Goal: Transaction & Acquisition: Purchase product/service

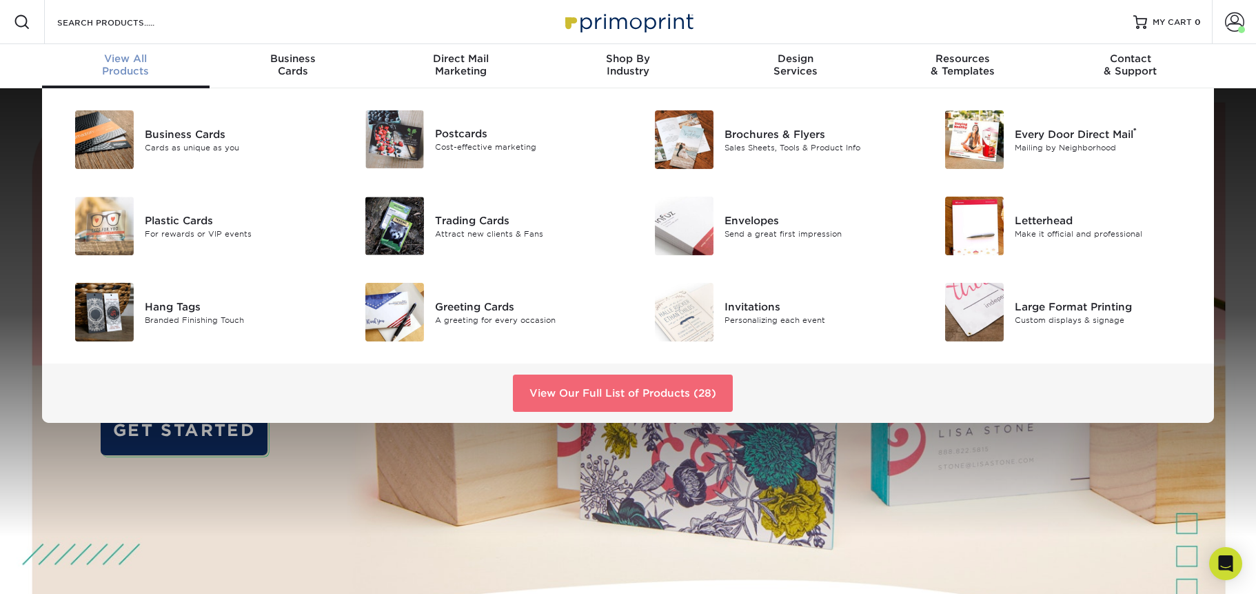
click at [654, 377] on link "View Our Full List of Products (28)" at bounding box center [623, 392] width 220 height 37
click at [650, 390] on link "View Our Full List of Products (28)" at bounding box center [623, 392] width 220 height 37
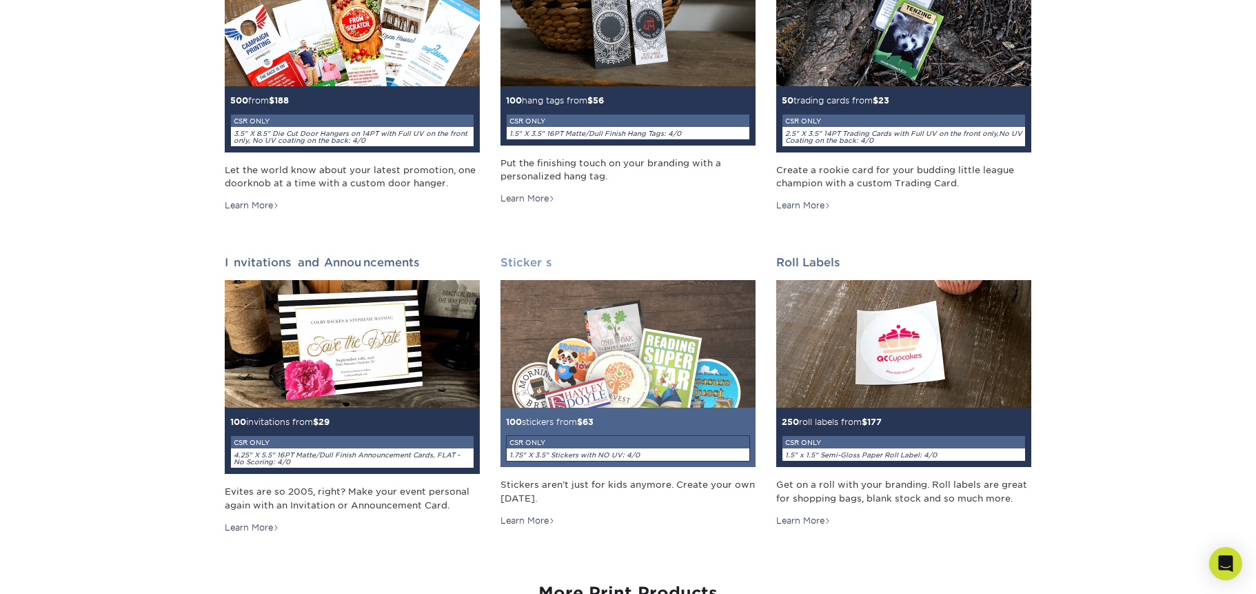
scroll to position [1358, 0]
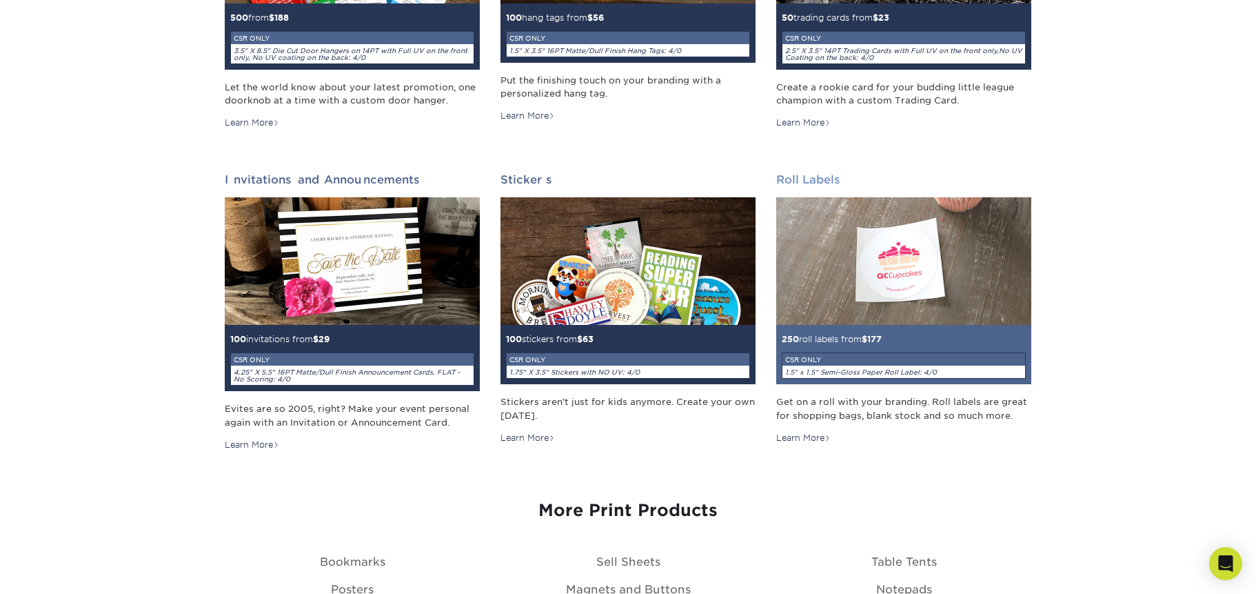
click at [889, 276] on img at bounding box center [903, 261] width 255 height 128
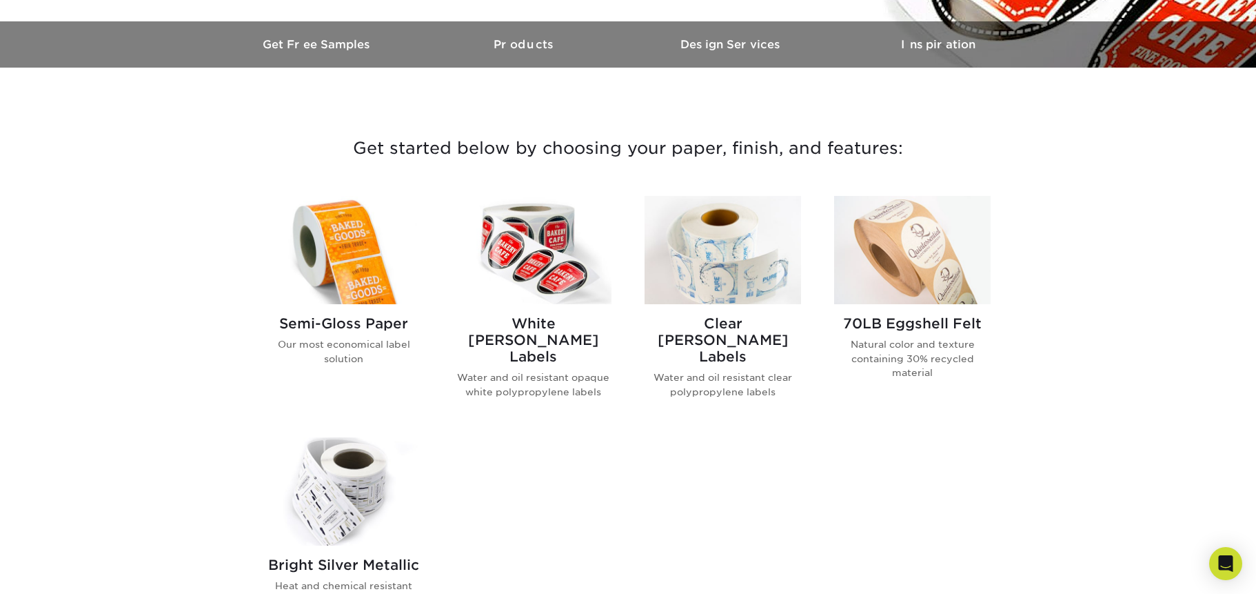
scroll to position [441, 0]
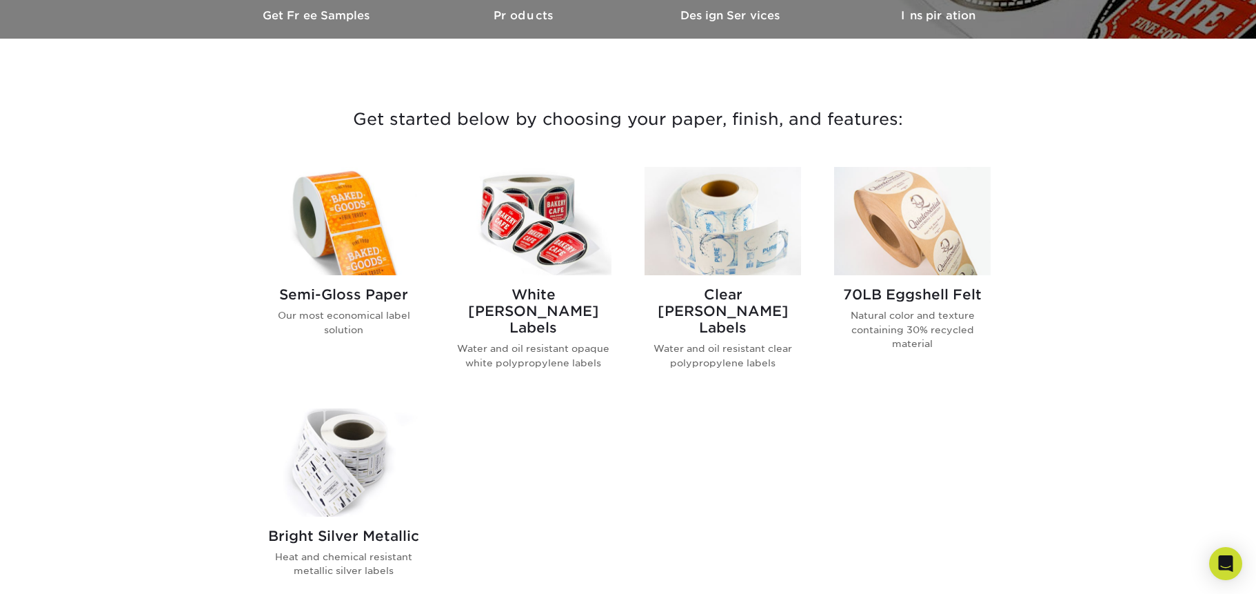
click at [337, 220] on img at bounding box center [343, 221] width 157 height 108
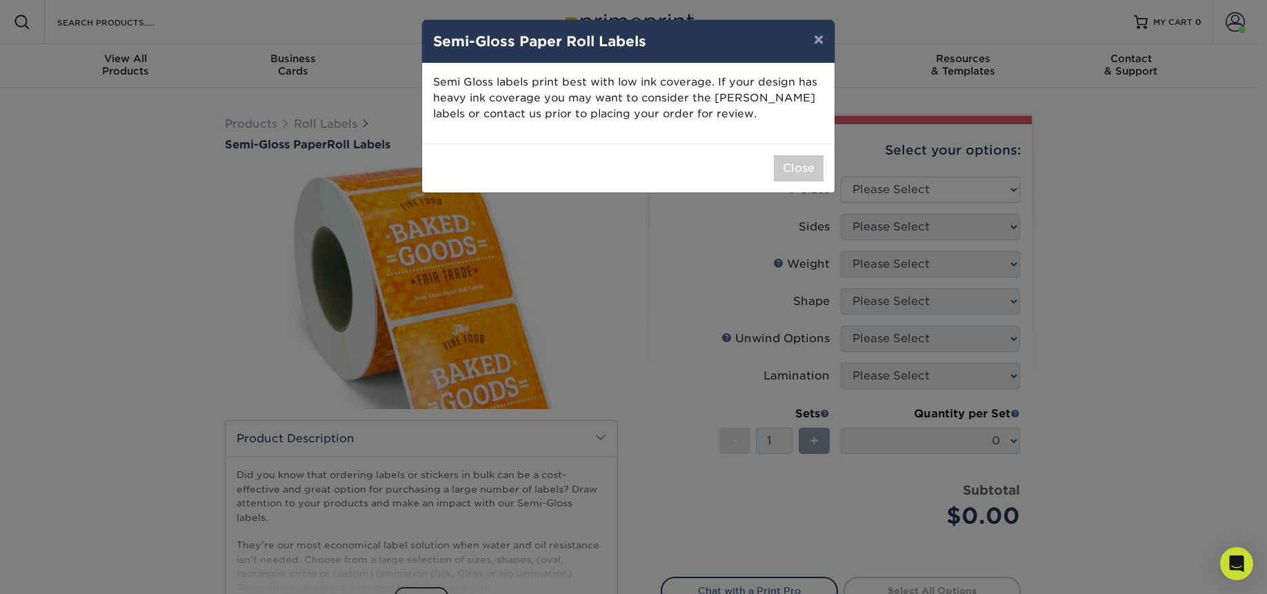
click at [722, 239] on div "× Semi-Gloss Paper Roll Labels Semi Gloss labels print best with low ink covera…" at bounding box center [633, 297] width 1267 height 594
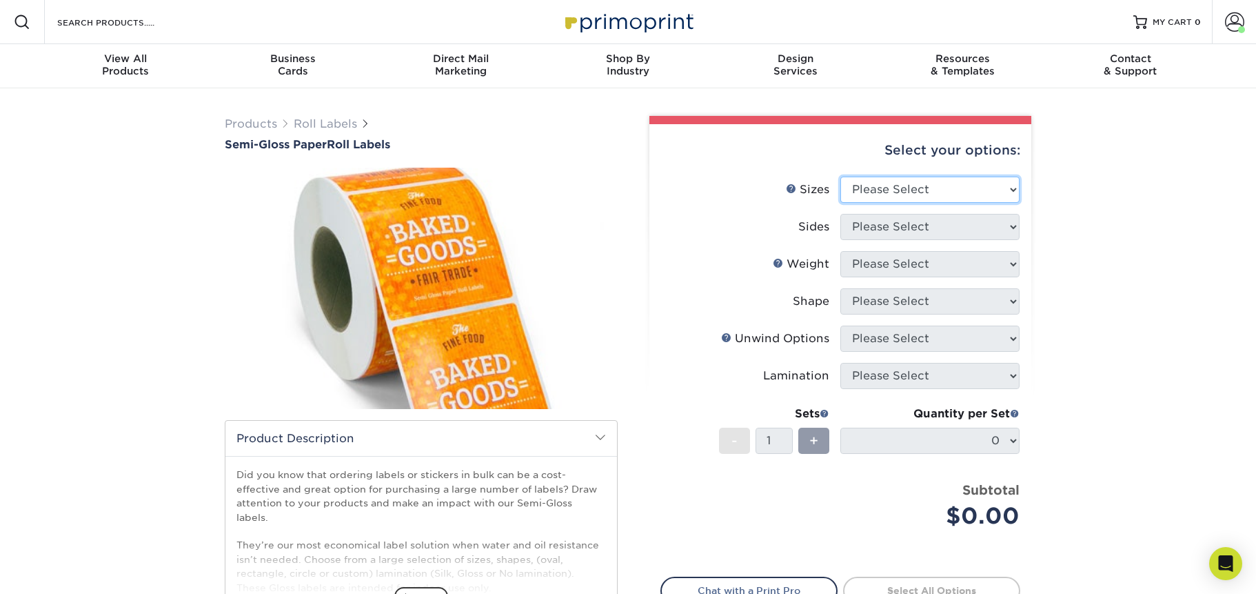
click at [870, 188] on select "Please Select 1" x 1" 1" x 2" 1" x 2.5" 1" x 3" 1.5" x 1.5" 1.5" x 2.5" 1.5" x …" at bounding box center [930, 190] width 179 height 26
select select "2.00x2.00"
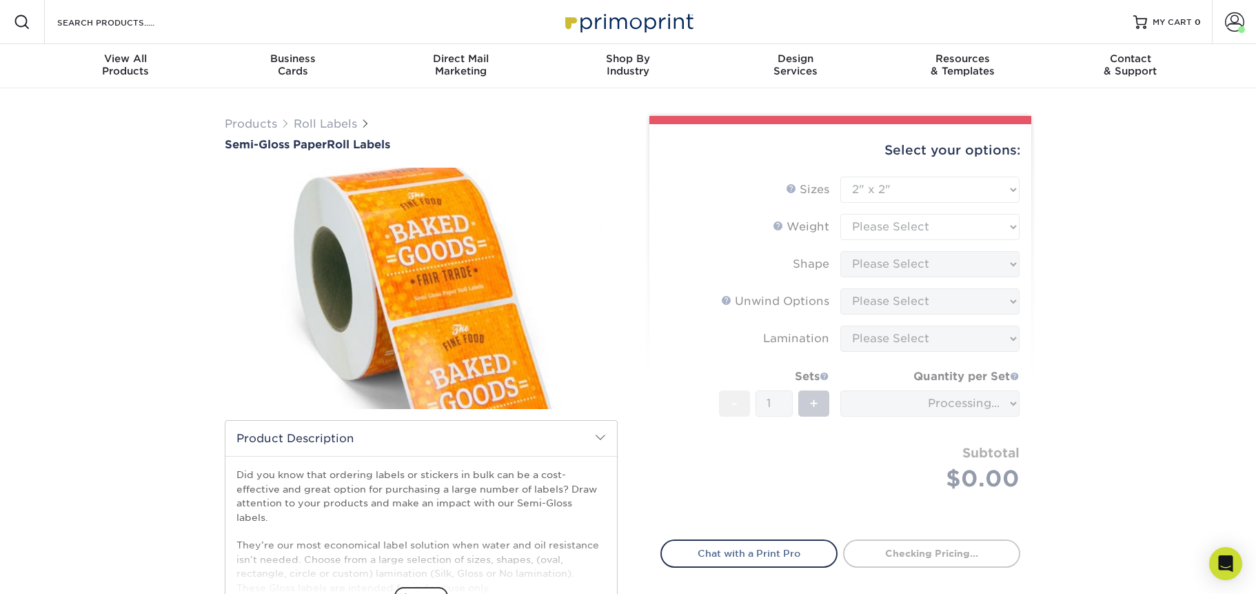
click at [903, 225] on form "Sizes Help Sizes Please Select 1" x 1" 1" x 2" 1" x 2.5" 1" x 3" 1.5" x 1.5" 1.…" at bounding box center [841, 350] width 360 height 347
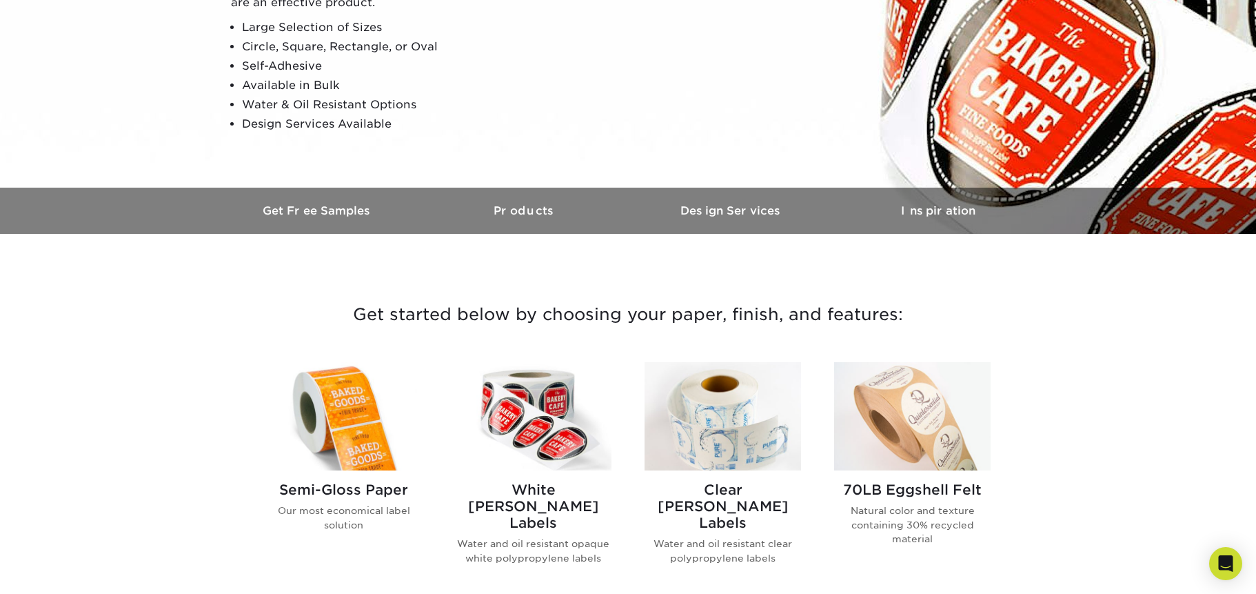
scroll to position [374, 0]
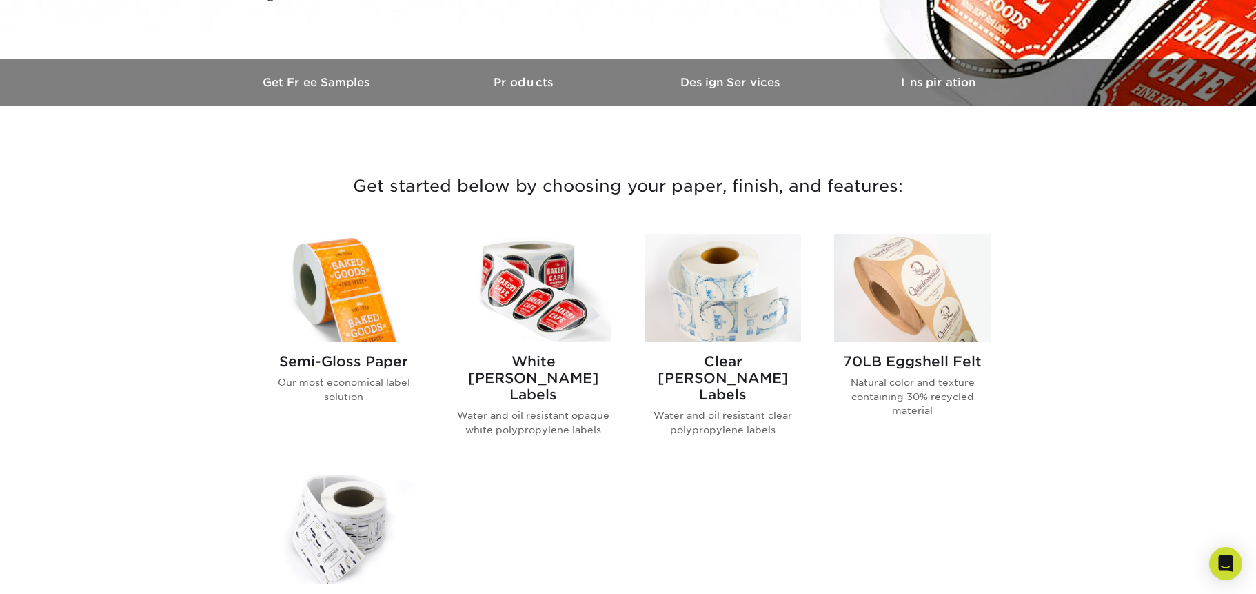
click at [391, 284] on img at bounding box center [343, 288] width 157 height 108
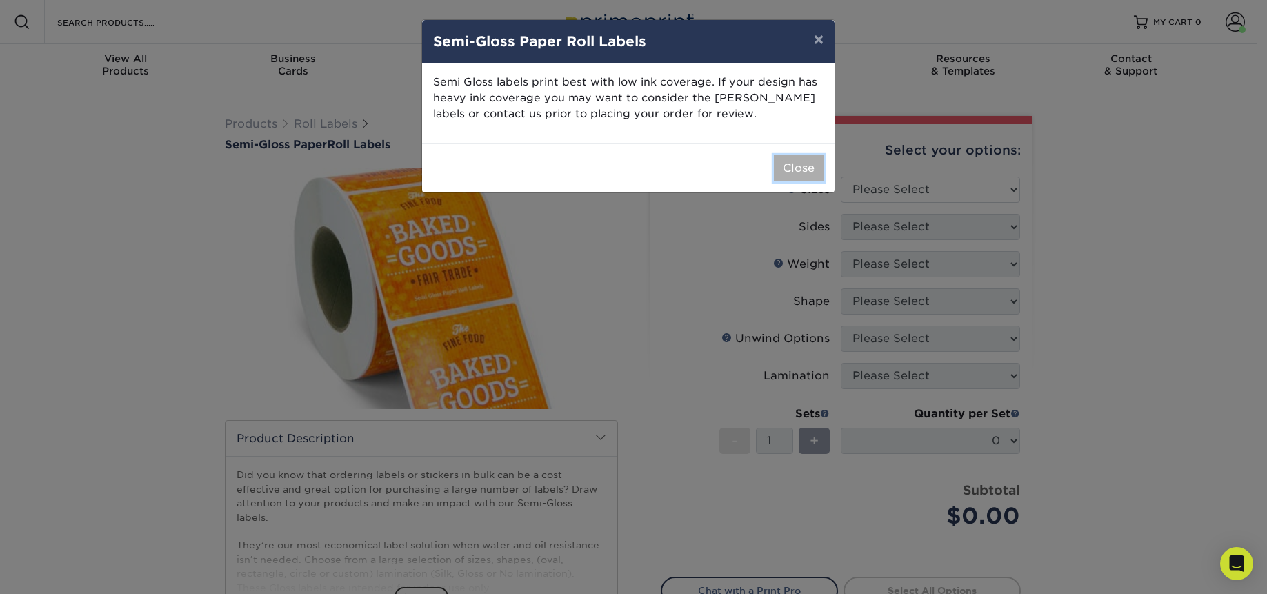
click at [801, 161] on button "Close" at bounding box center [799, 168] width 50 height 26
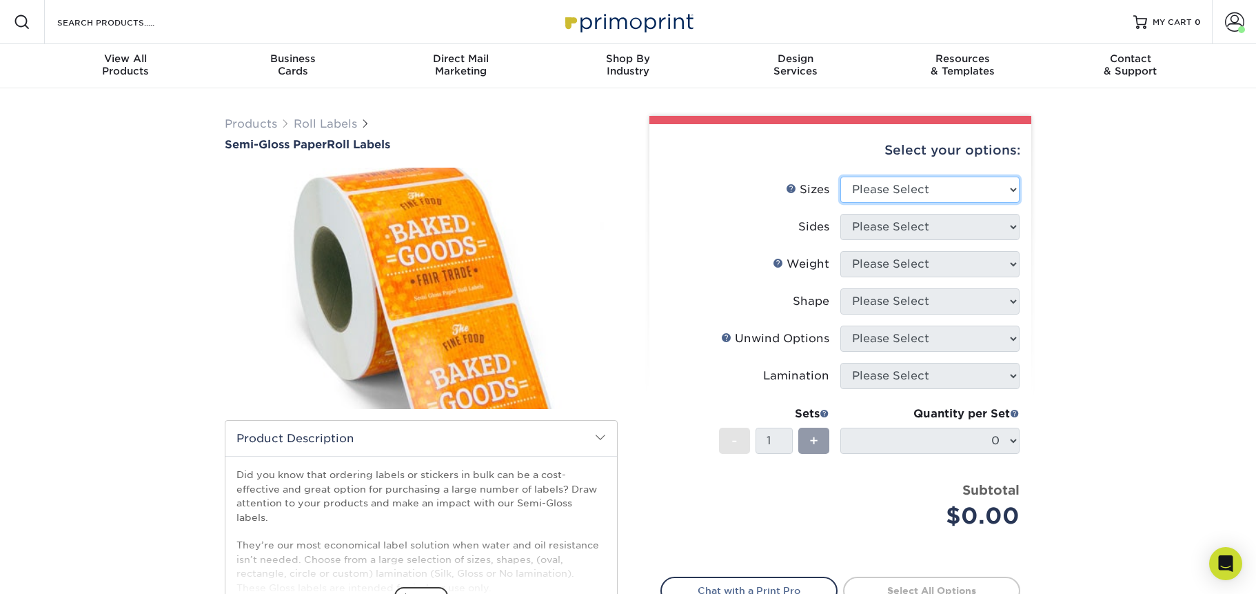
click at [865, 179] on select "Please Select 1" x 1" 1" x 2" 1" x 2.5" 1" x 3" 1.5" x 1.5" 1.5" x 2.5" 1.5" x …" at bounding box center [930, 190] width 179 height 26
select select "2.00x4.00"
